Goal: Task Accomplishment & Management: Manage account settings

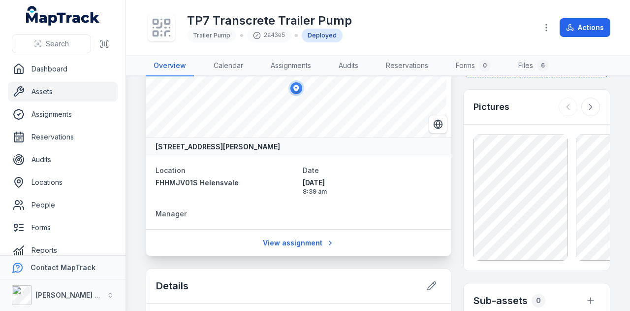
scroll to position [246, 0]
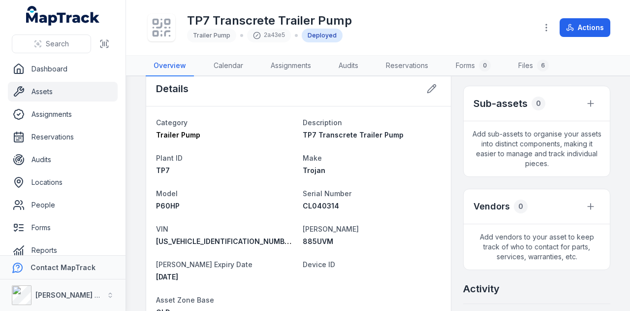
click at [310, 241] on span "885UVM" at bounding box center [318, 241] width 31 height 8
copy span "885UVM"
click at [366, 211] on dl "Category Trailer Pump Description TP7 Transcrete Trailer Pump Plant ID TP7 Make…" at bounding box center [298, 216] width 285 height 201
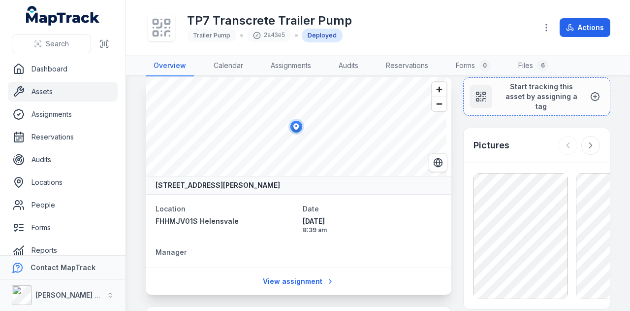
scroll to position [0, 0]
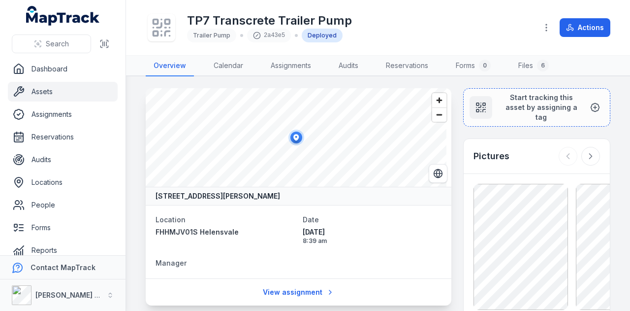
click at [63, 85] on link "Assets" at bounding box center [63, 92] width 110 height 20
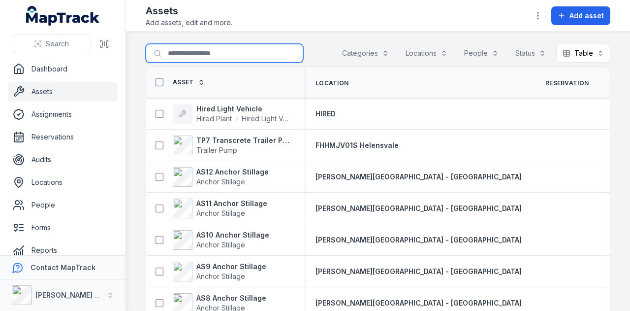
click at [203, 45] on input "Search for assets" at bounding box center [224, 53] width 157 height 19
type input "*"
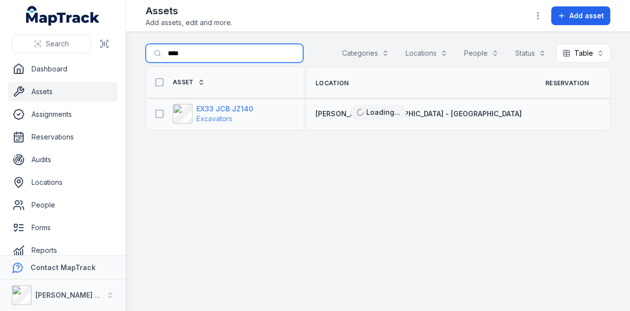
type input "****"
click at [235, 110] on strong "EX33 JCB JZ140" at bounding box center [224, 109] width 57 height 10
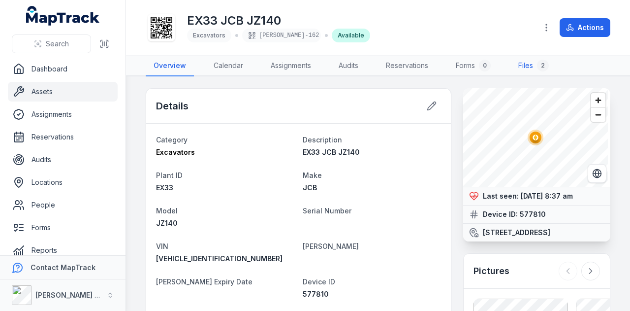
click at [541, 62] on div "2" at bounding box center [543, 66] width 12 height 12
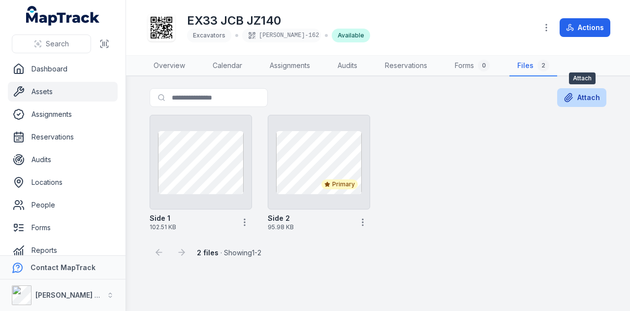
click at [586, 102] on button "Attach" at bounding box center [581, 97] width 49 height 19
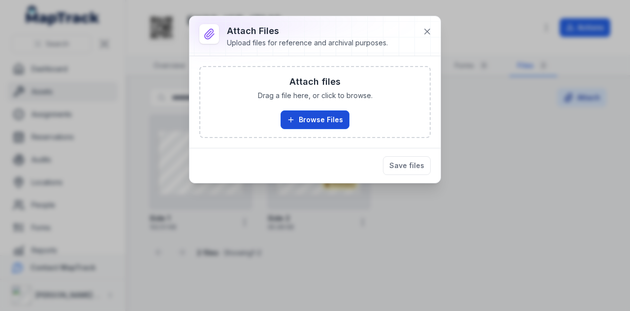
click at [316, 121] on button "Browse Files" at bounding box center [314, 119] width 69 height 19
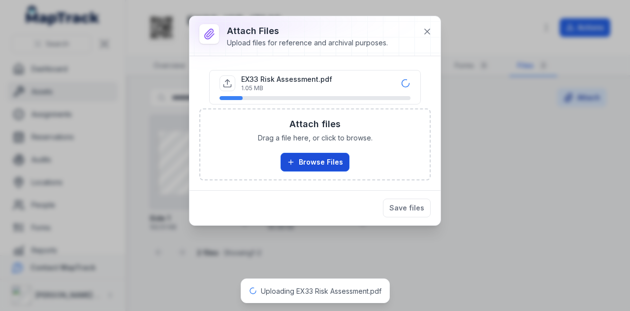
click at [321, 161] on button "Browse Files" at bounding box center [314, 162] width 69 height 19
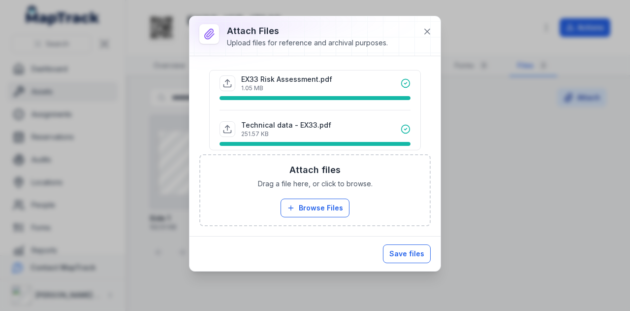
click at [418, 251] on button "Save files" at bounding box center [407, 253] width 48 height 19
